Goal: Task Accomplishment & Management: Manage account settings

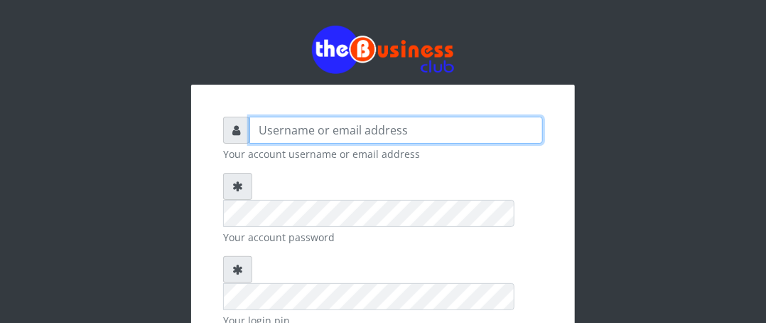
type input "Boboyen"
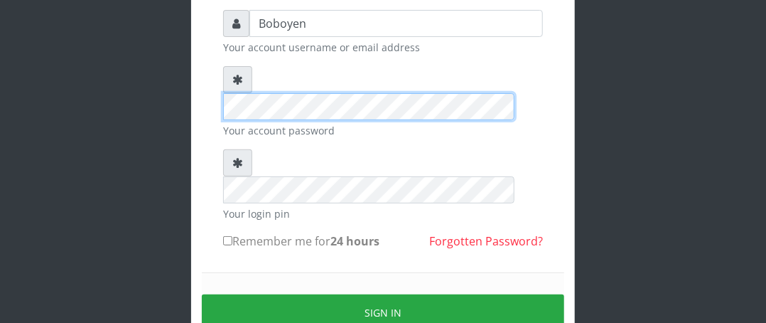
scroll to position [166, 0]
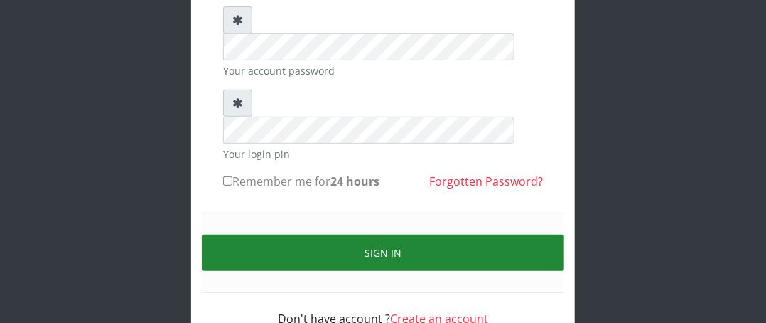
click at [446, 235] on button "Sign in" at bounding box center [383, 253] width 362 height 36
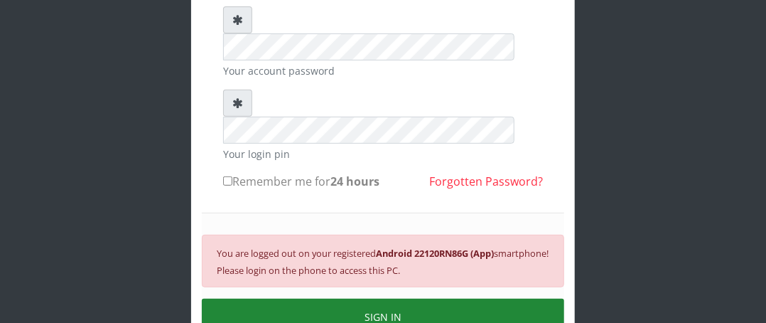
click at [431, 298] on button "SIGN IN" at bounding box center [383, 316] width 362 height 36
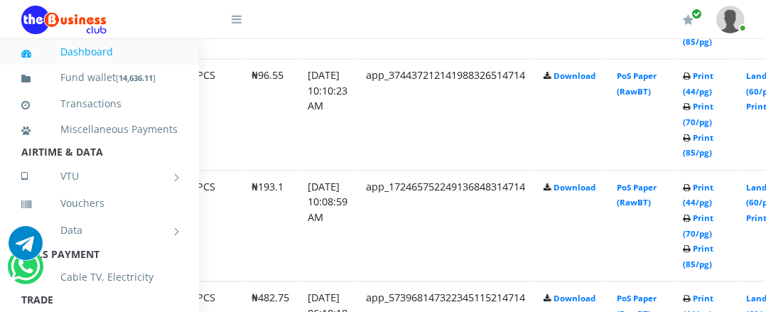
scroll to position [949, 176]
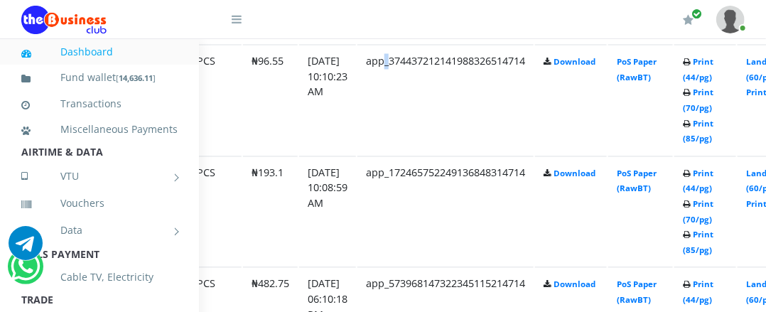
drag, startPoint x: 640, startPoint y: 232, endPoint x: 405, endPoint y: 144, distance: 250.3
click at [405, 144] on td "app_374437212141988326514714" at bounding box center [445, 100] width 176 height 110
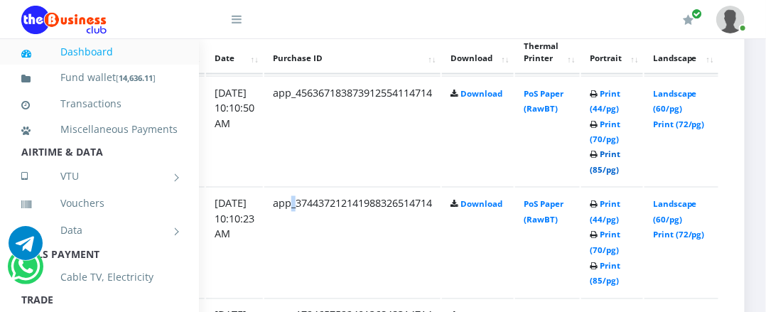
scroll to position [807, 276]
